Goal: Transaction & Acquisition: Obtain resource

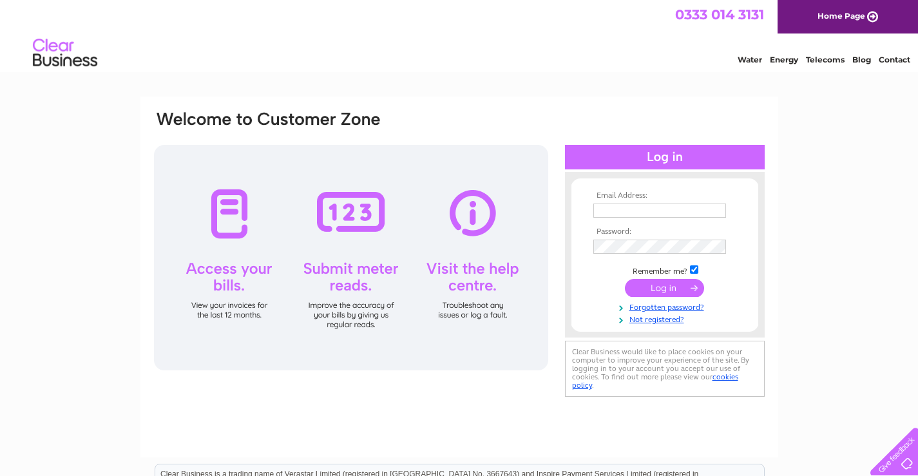
type input "auchencairngarage@gmail.com"
click at [693, 289] on input "submit" at bounding box center [664, 288] width 79 height 18
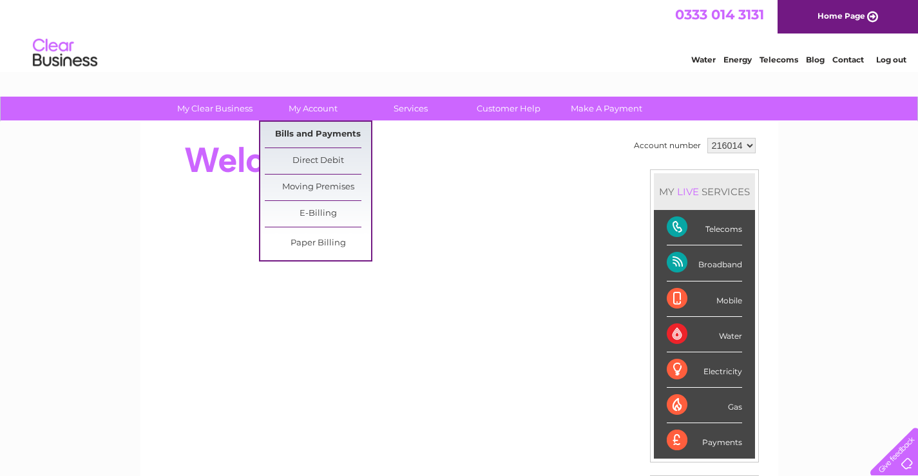
click at [319, 124] on link "Bills and Payments" at bounding box center [318, 135] width 106 height 26
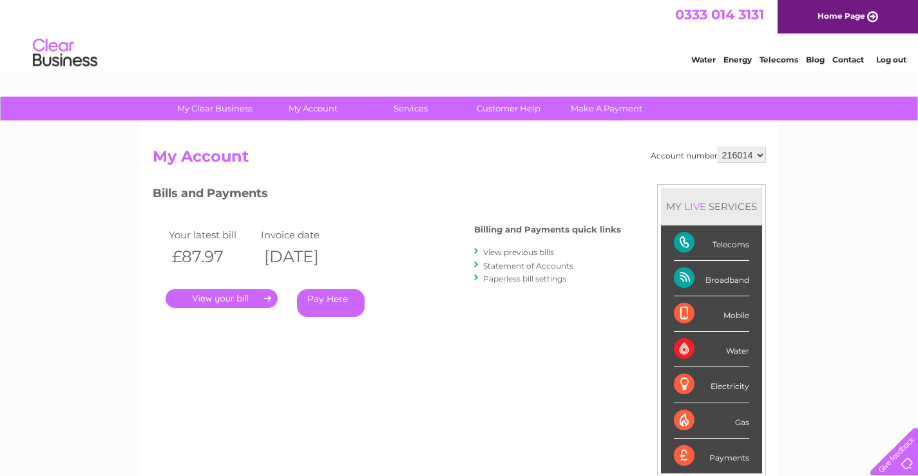
click at [237, 297] on link "." at bounding box center [222, 298] width 112 height 19
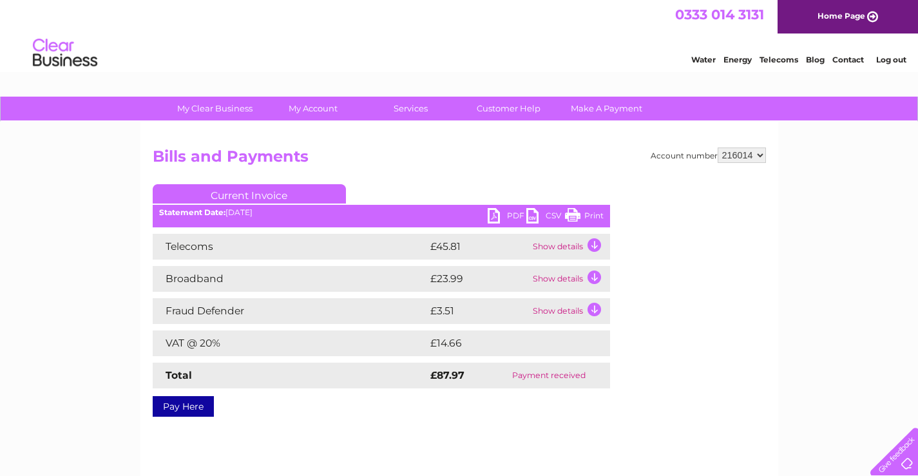
click at [502, 226] on link "PDF" at bounding box center [507, 217] width 39 height 19
click at [0, 289] on div "My Clear Business Login Details My Details My Preferences Link Account My Accou…" at bounding box center [459, 400] width 918 height 606
click at [55, 215] on div "My Clear Business Login Details My Details My Preferences Link Account My Accou…" at bounding box center [459, 400] width 918 height 606
